Goal: Transaction & Acquisition: Purchase product/service

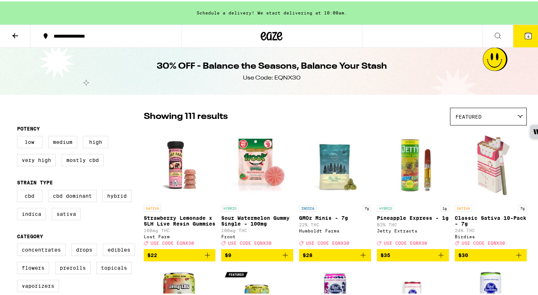
click at [281, 38] on div at bounding box center [271, 34] width 181 height 23
click at [272, 33] on icon at bounding box center [272, 34] width 11 height 9
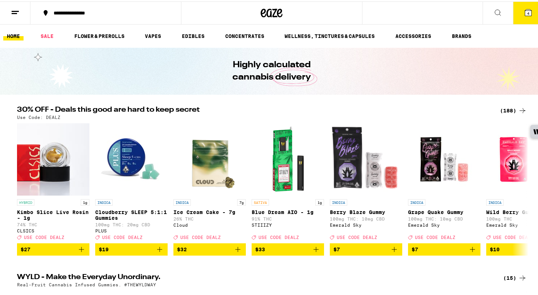
click at [501, 109] on div "(188)" at bounding box center [513, 109] width 27 height 9
